Goal: Browse casually: Explore the website without a specific task or goal

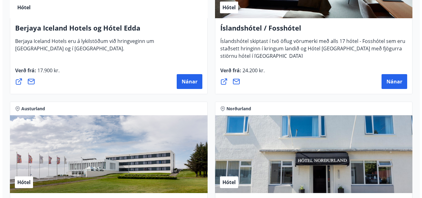
scroll to position [1143, 0]
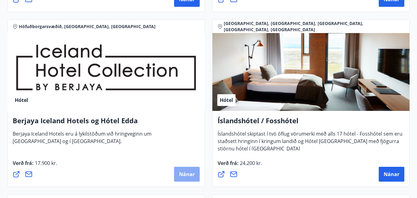
click at [187, 174] on span "Nánar" at bounding box center [187, 174] width 16 height 7
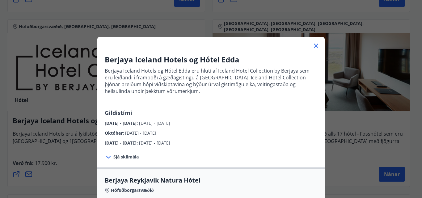
click at [315, 44] on icon at bounding box center [316, 46] width 4 height 4
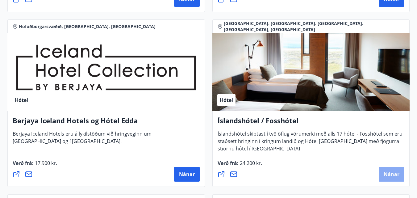
click at [392, 173] on span "Nánar" at bounding box center [392, 174] width 16 height 7
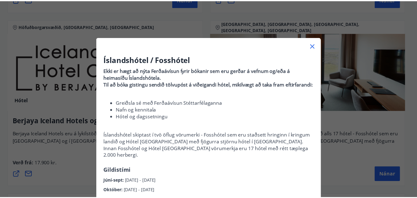
scroll to position [31, 0]
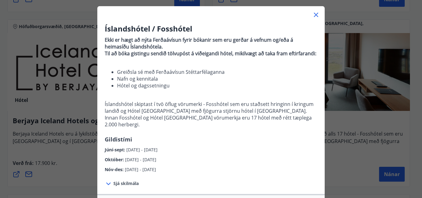
click at [315, 15] on icon at bounding box center [315, 14] width 7 height 7
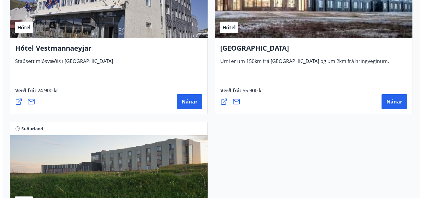
scroll to position [2439, 0]
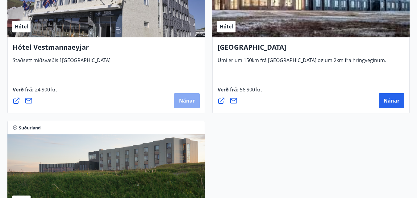
click at [189, 102] on span "Nánar" at bounding box center [187, 100] width 16 height 7
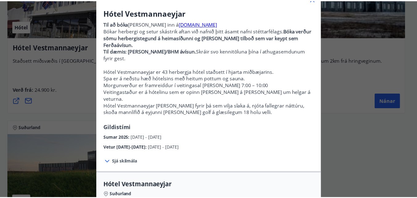
scroll to position [0, 0]
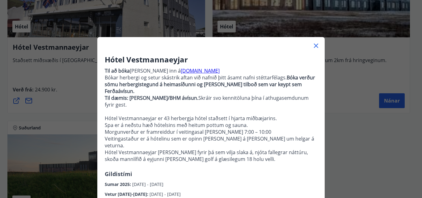
click at [313, 44] on icon at bounding box center [315, 45] width 7 height 7
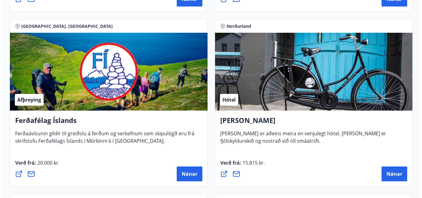
scroll to position [278, 0]
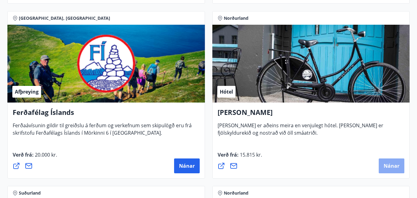
click at [389, 164] on span "Nánar" at bounding box center [392, 165] width 16 height 7
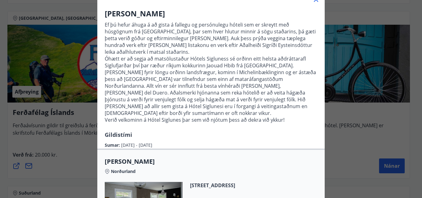
scroll to position [123, 0]
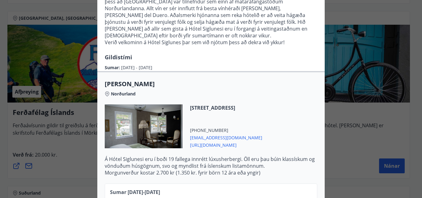
click at [159, 129] on div at bounding box center [144, 126] width 78 height 44
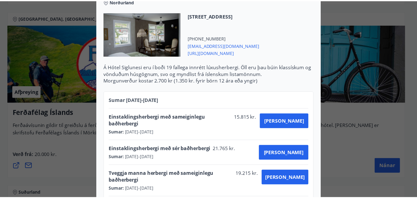
scroll to position [0, 0]
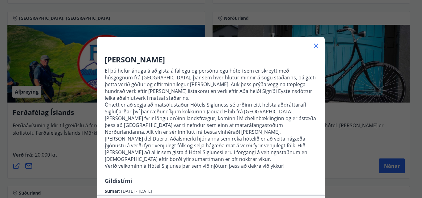
click at [361, 172] on div "Hótel Siglunes Ef þú hefur áhuga á að gista á fallegu og persónulegu hóteli sem…" at bounding box center [211, 99] width 422 height 198
click at [314, 47] on icon at bounding box center [316, 46] width 4 height 4
click at [312, 47] on div "Hótel" at bounding box center [311, 64] width 198 height 78
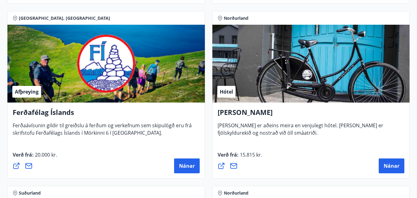
click at [327, 158] on div "Verð frá : 15.815 kr. [GEOGRAPHIC_DATA]" at bounding box center [311, 162] width 187 height 22
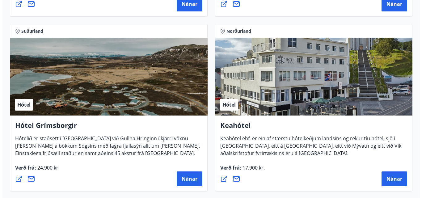
scroll to position [494, 0]
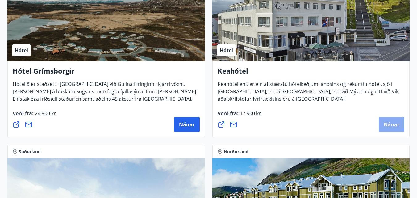
click at [393, 122] on span "Nánar" at bounding box center [392, 124] width 16 height 7
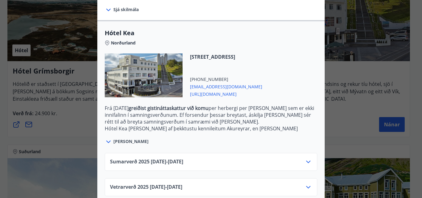
scroll to position [154, 0]
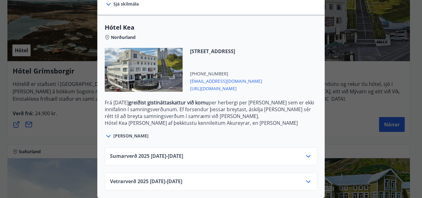
click at [306, 155] on icon at bounding box center [308, 156] width 4 height 2
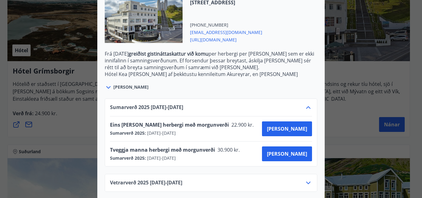
scroll to position [204, 0]
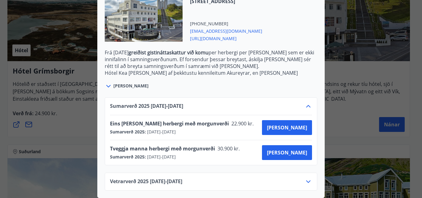
click at [307, 178] on icon at bounding box center [307, 181] width 7 height 7
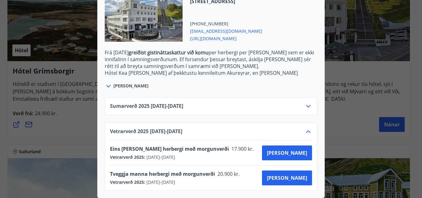
click at [107, 82] on icon at bounding box center [108, 85] width 7 height 7
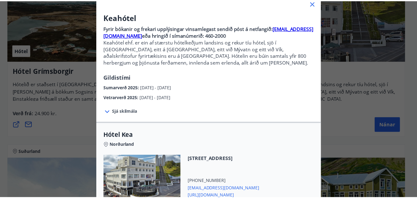
scroll to position [0, 0]
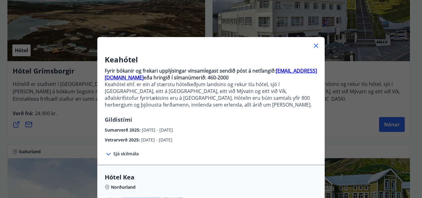
click at [313, 43] on icon at bounding box center [315, 45] width 7 height 7
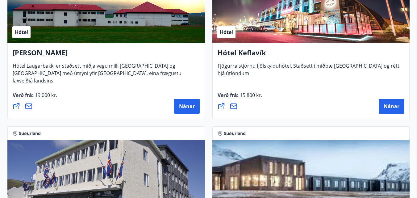
scroll to position [2253, 0]
